Goal: Book appointment/travel/reservation

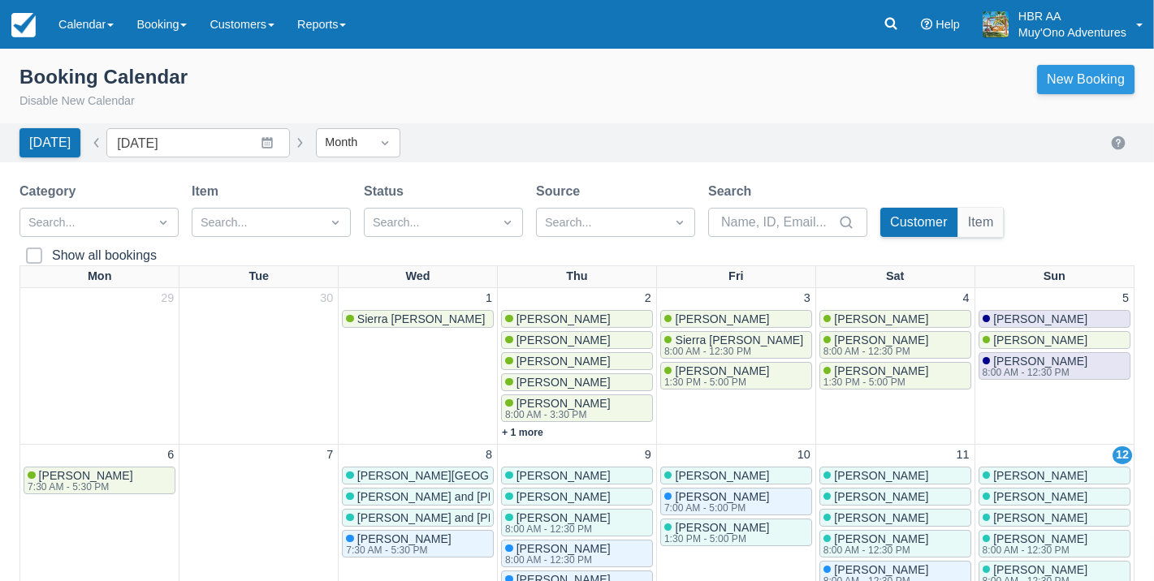
click at [1104, 86] on link "New Booking" at bounding box center [1085, 79] width 97 height 29
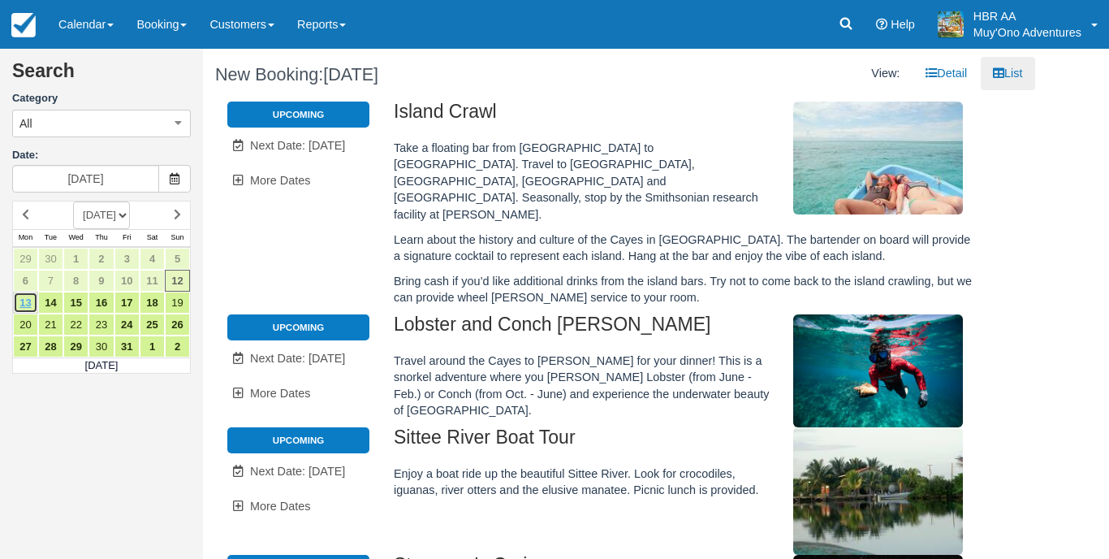
click at [32, 297] on link "13" at bounding box center [25, 303] width 25 height 22
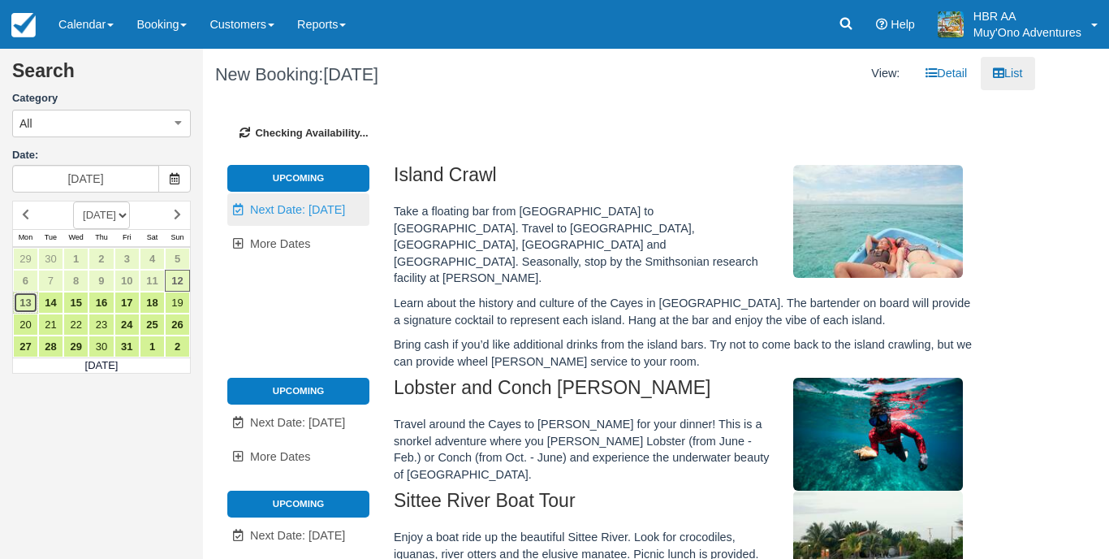
type input "10/13/25"
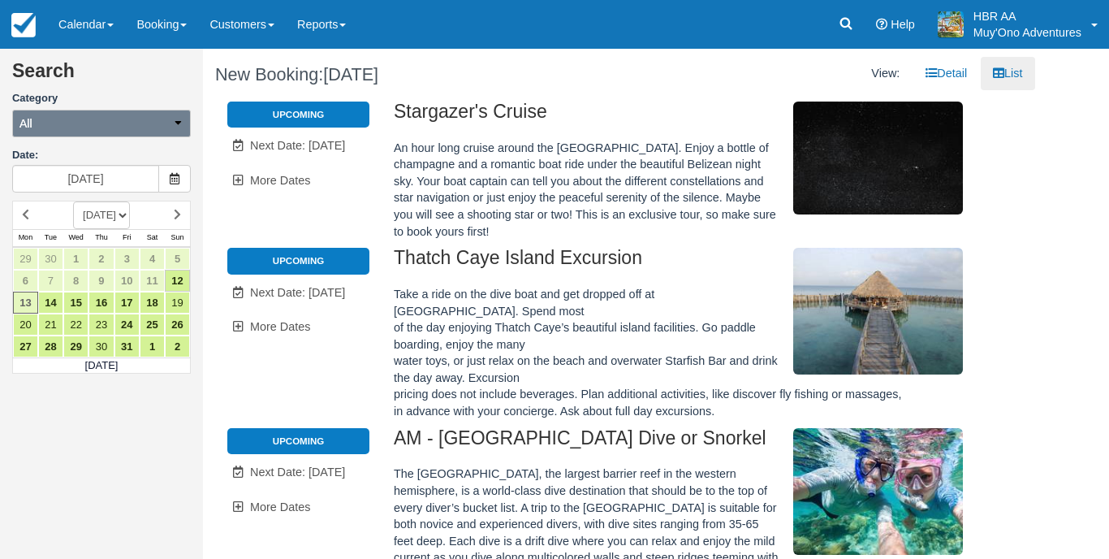
click at [161, 133] on button "All" at bounding box center [101, 124] width 179 height 28
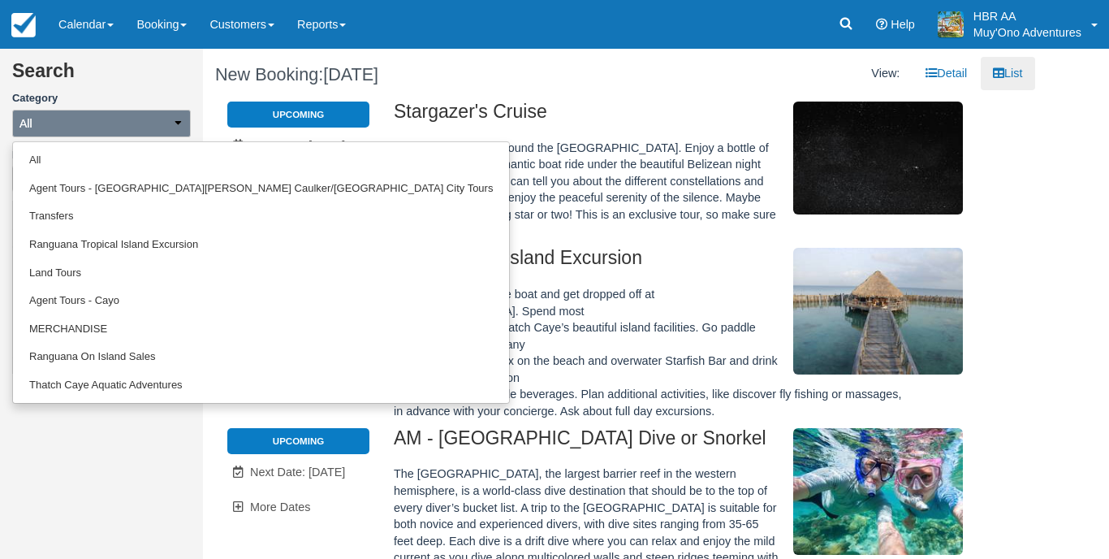
click at [161, 133] on button "All" at bounding box center [101, 124] width 179 height 28
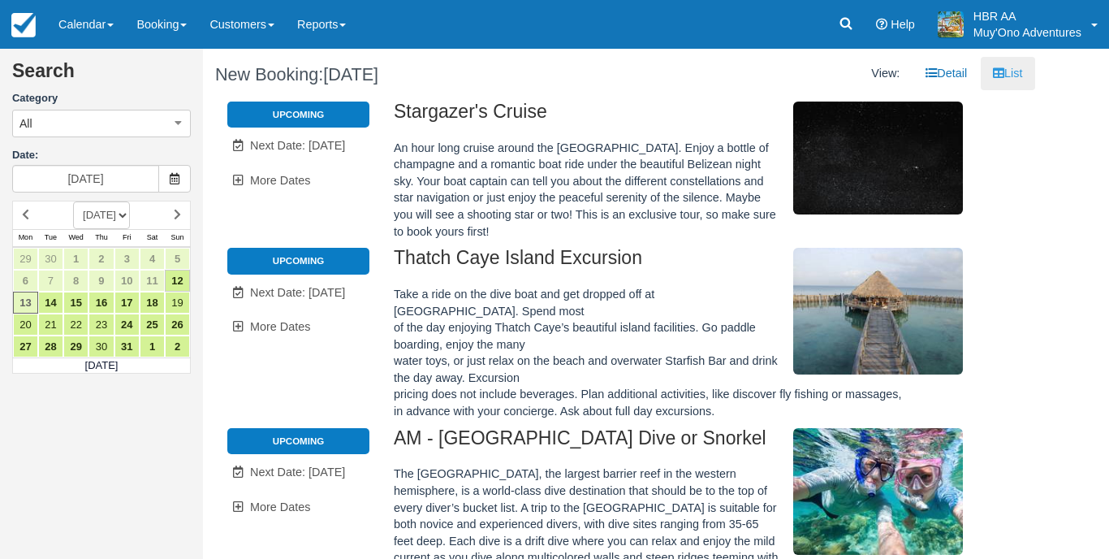
click at [1013, 76] on link "List" at bounding box center [1008, 73] width 54 height 33
click at [961, 75] on link "Detail" at bounding box center [947, 73] width 66 height 33
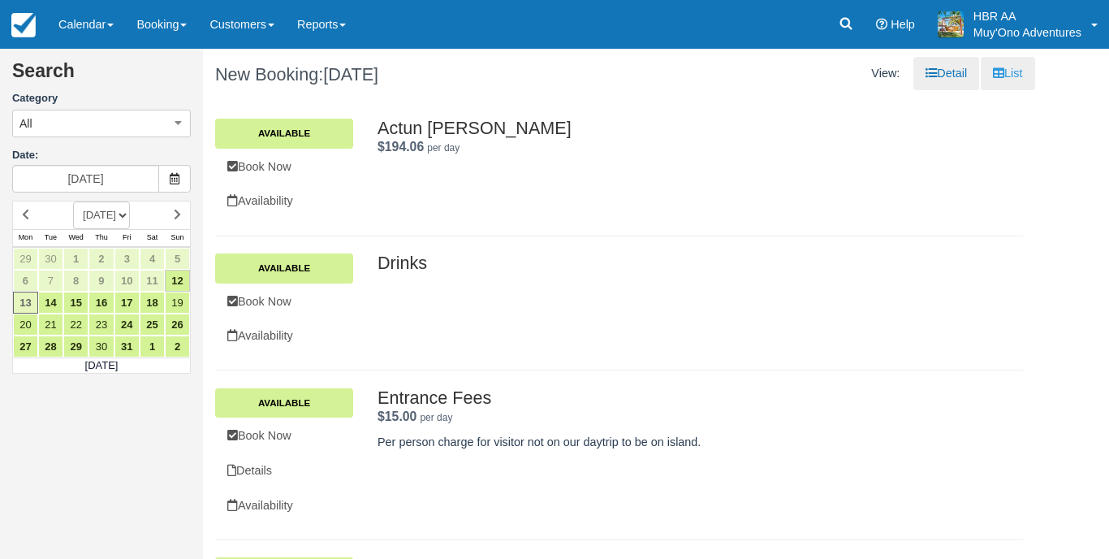
click at [997, 80] on link "List" at bounding box center [1008, 73] width 54 height 33
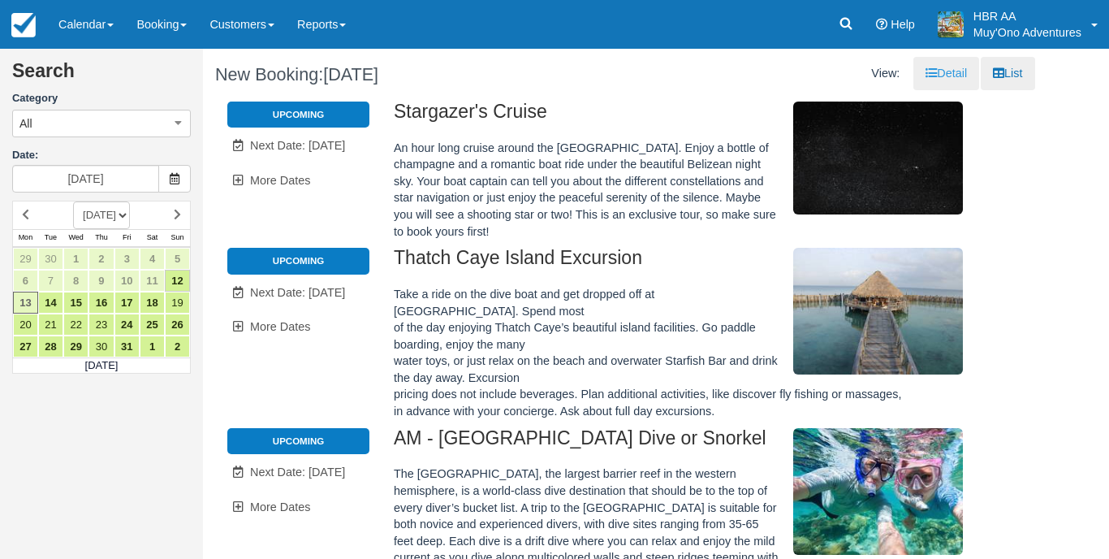
click at [944, 80] on link "Detail" at bounding box center [947, 73] width 66 height 33
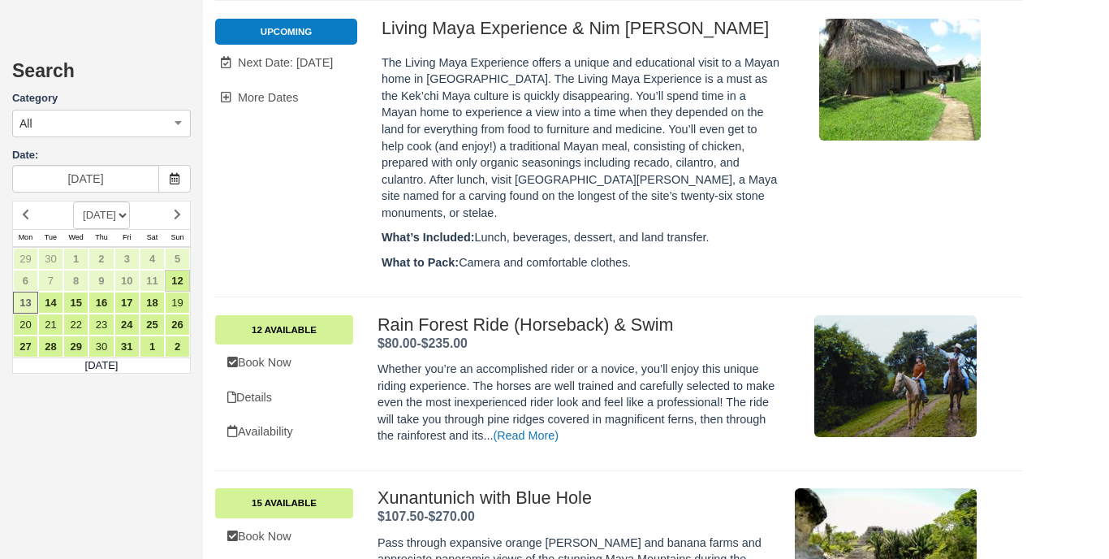
scroll to position [7774, 0]
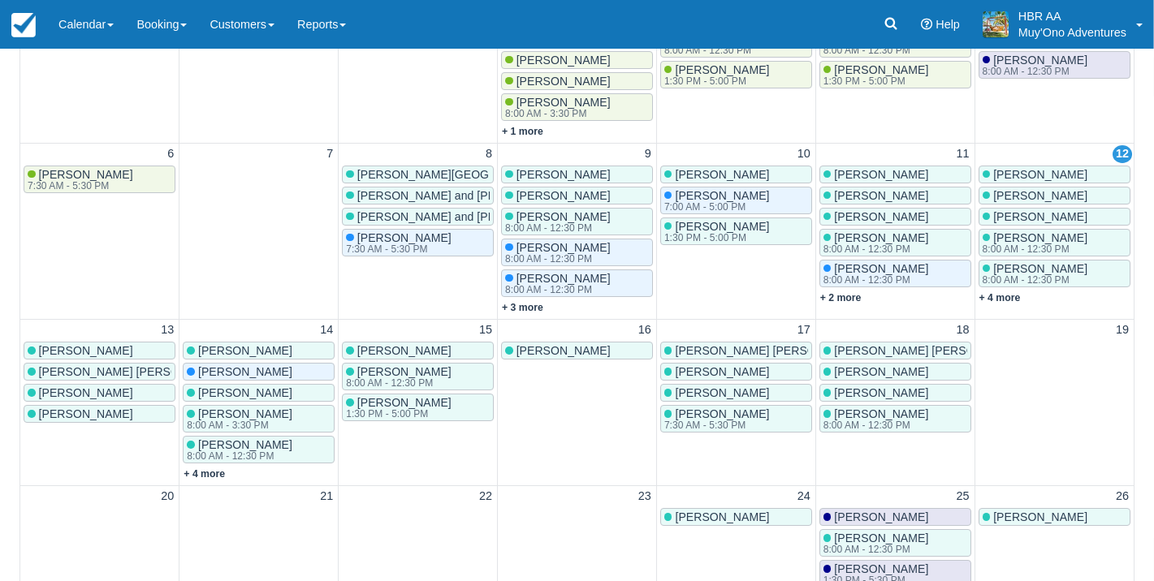
scroll to position [326, 0]
